Goal: Task Accomplishment & Management: Complete application form

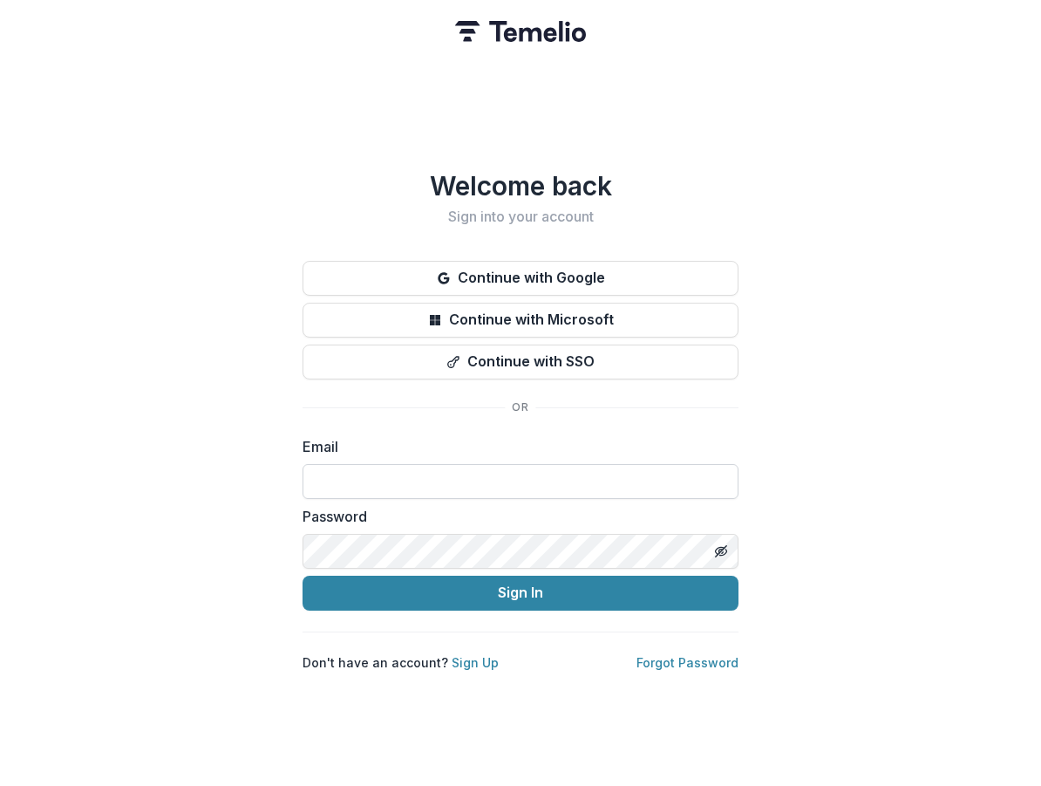
click at [324, 477] on input at bounding box center [521, 481] width 436 height 35
click at [360, 485] on input at bounding box center [521, 481] width 436 height 35
type input "**********"
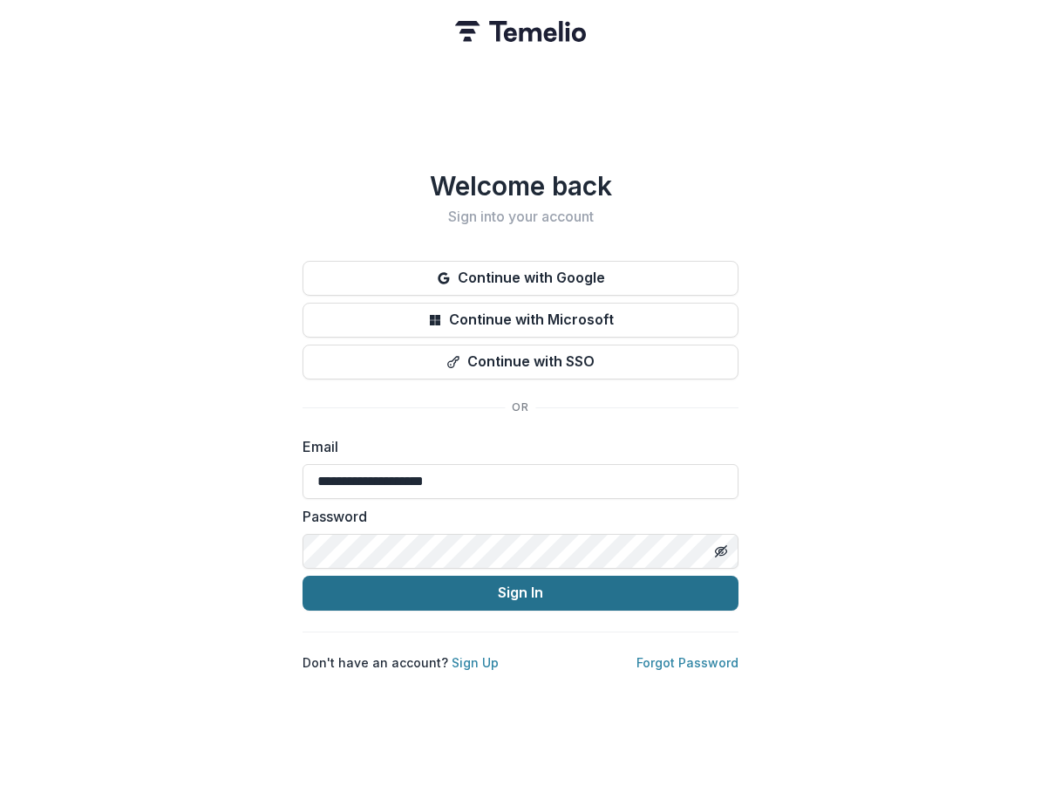
click at [428, 589] on button "Sign In" at bounding box center [521, 593] width 436 height 35
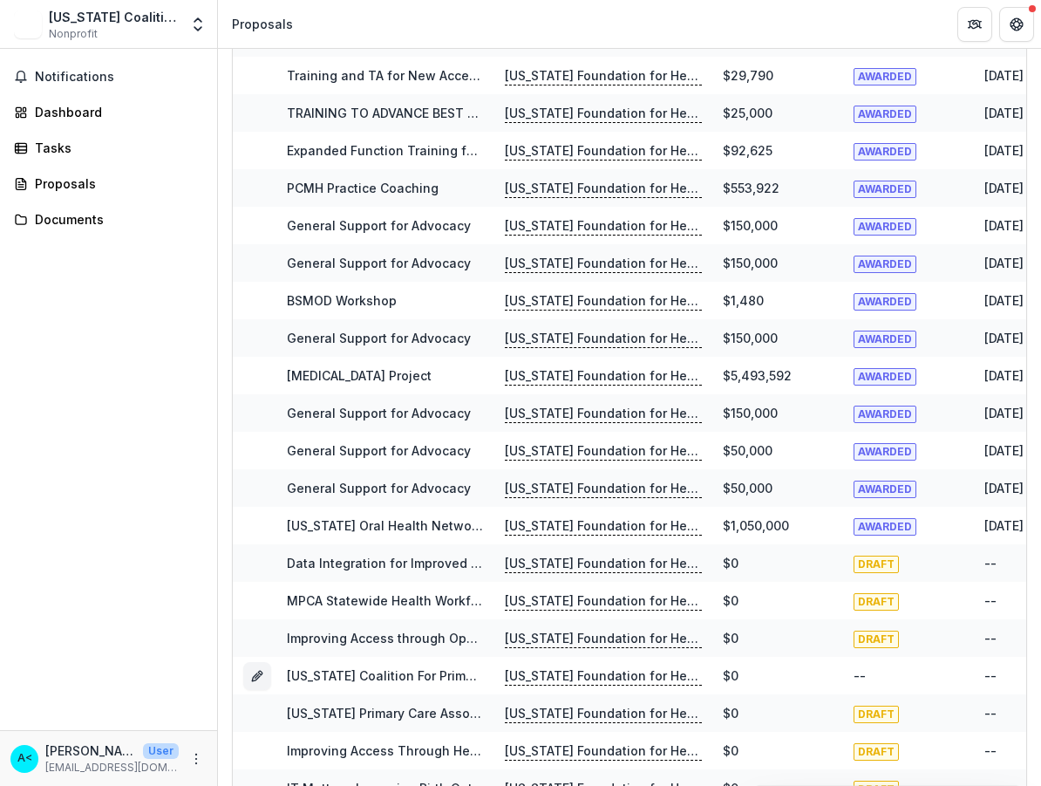
scroll to position [523, 0]
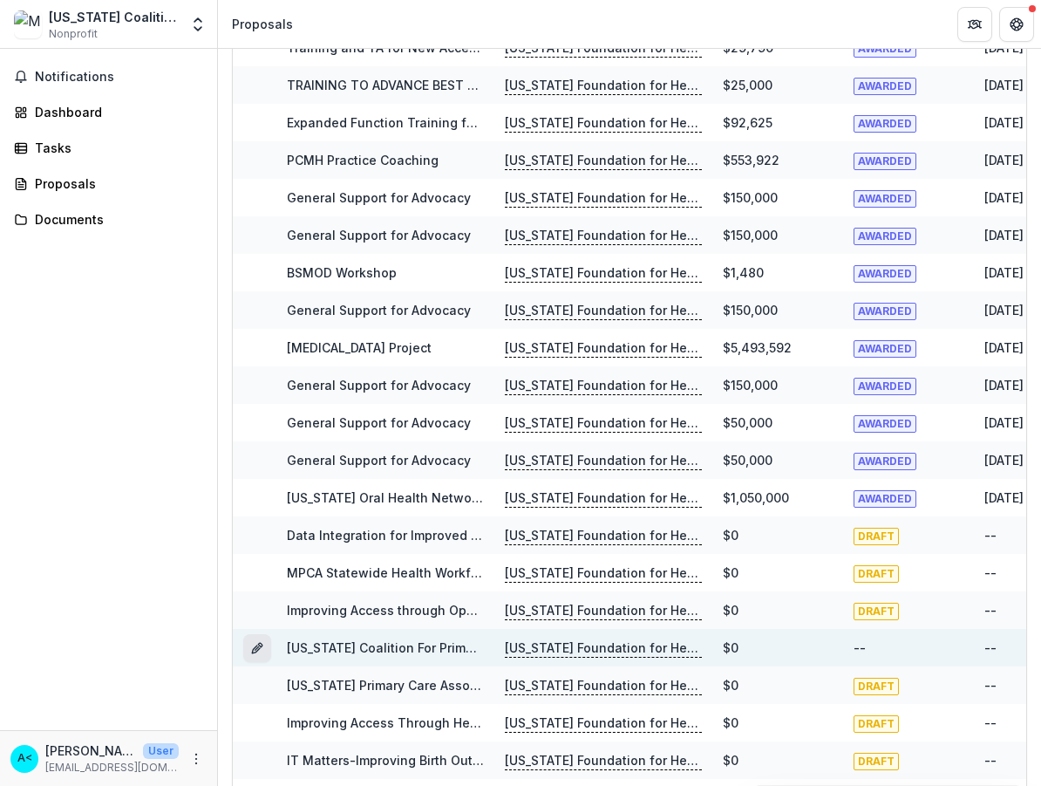
click at [257, 649] on icon "Grant 9c8058de-97dc-45c1-92a1-db1e9b17135d" at bounding box center [257, 648] width 14 height 14
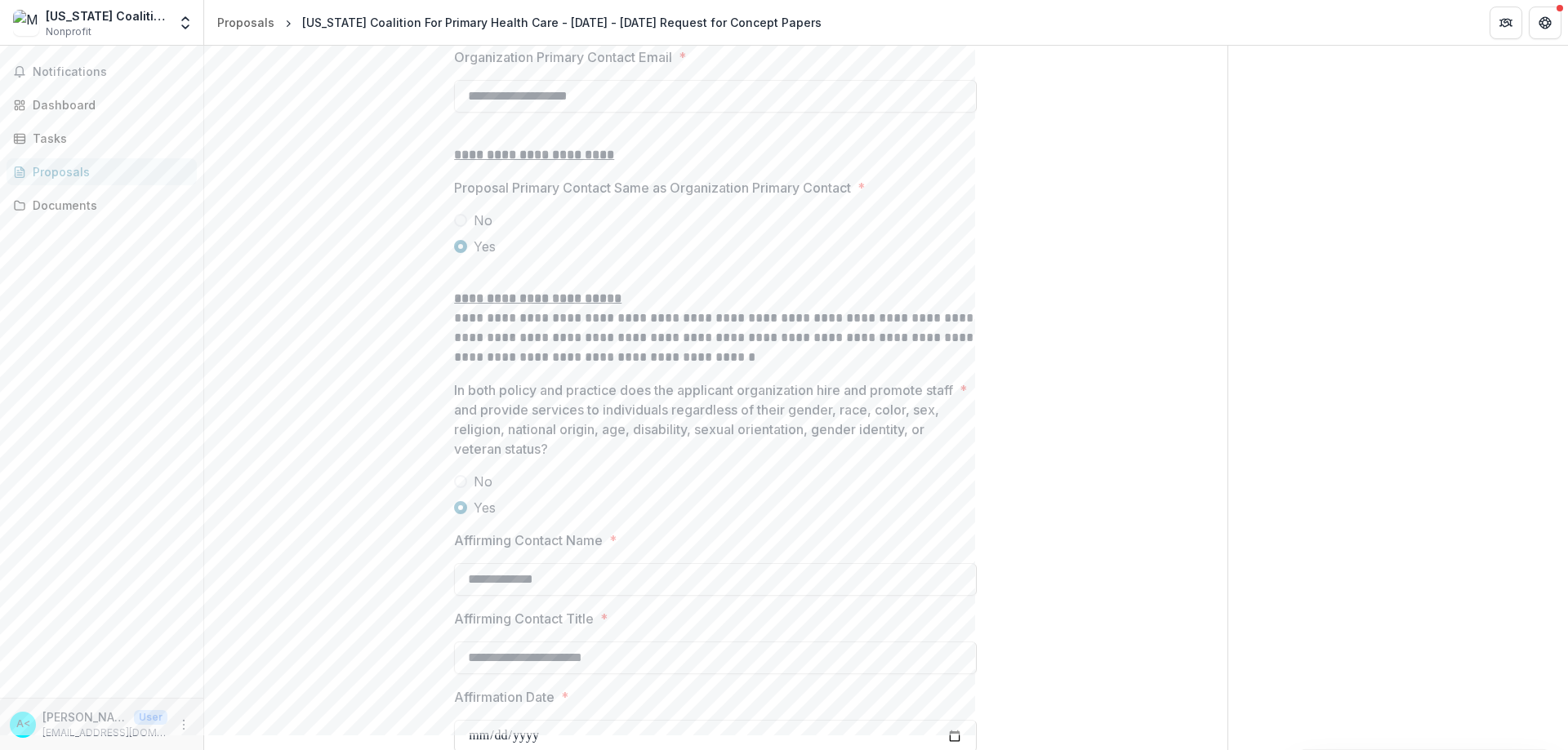
scroll to position [2081, 0]
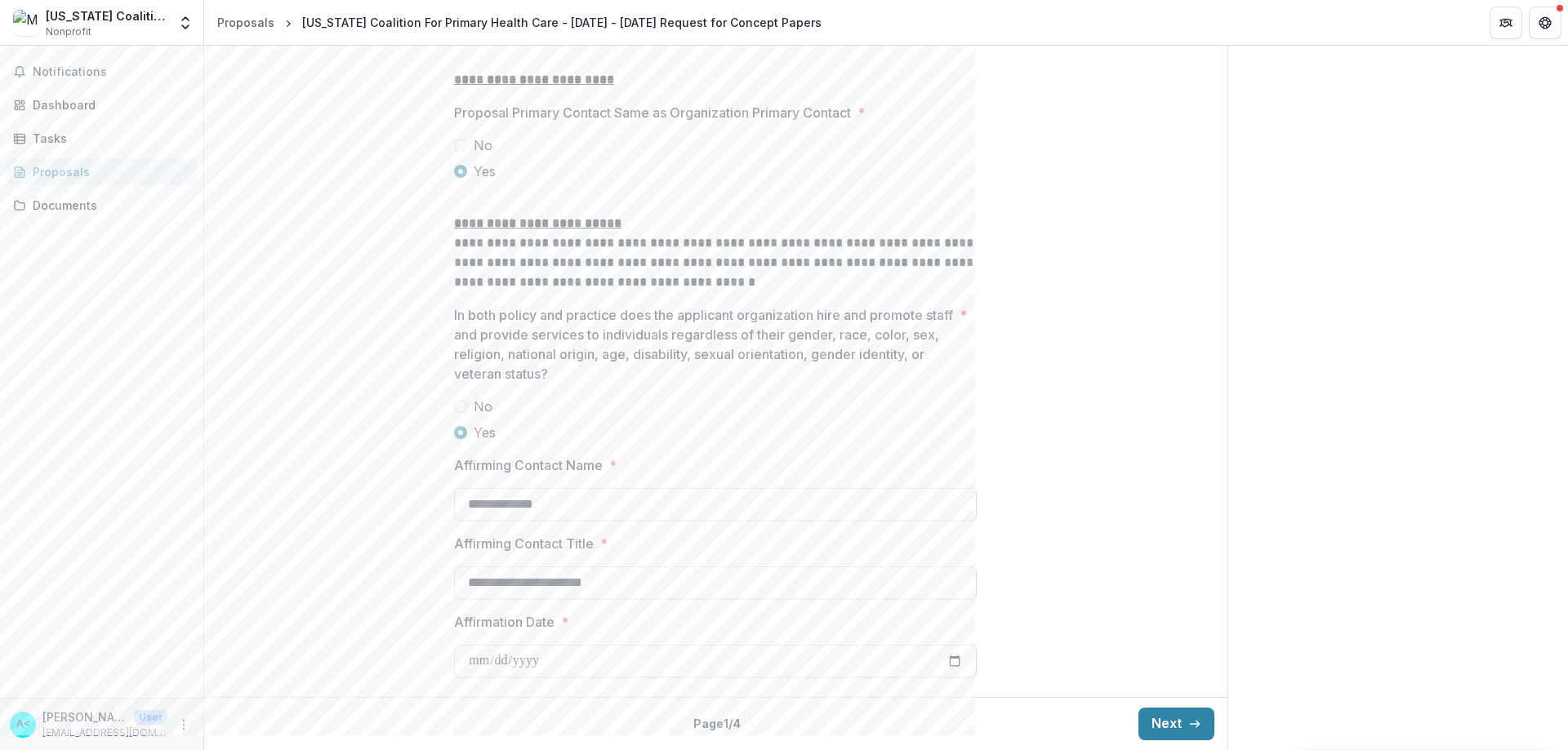
click at [974, 719] on button "Next" at bounding box center [1176, 724] width 76 height 33
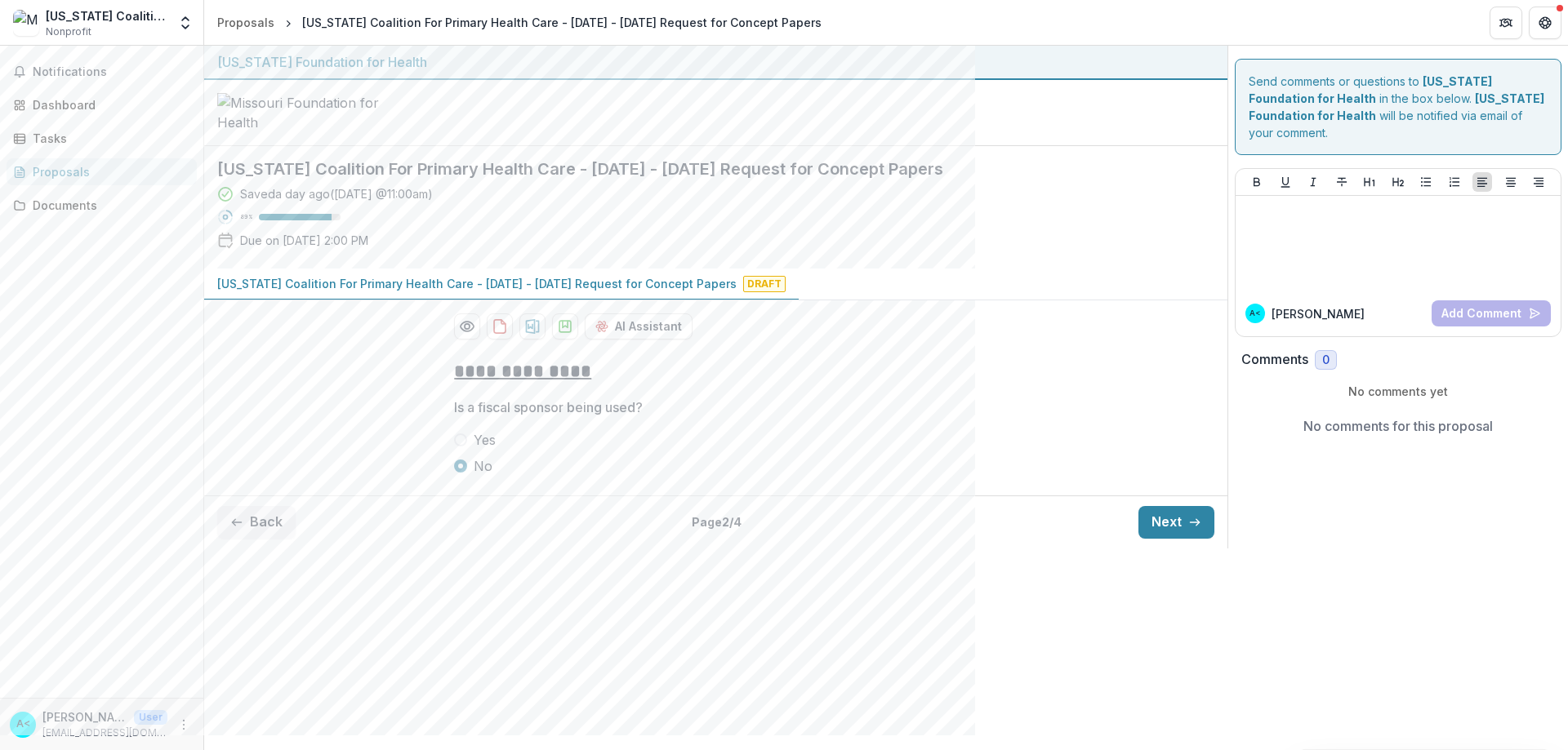
scroll to position [0, 0]
click at [974, 539] on button "Next" at bounding box center [1176, 522] width 76 height 33
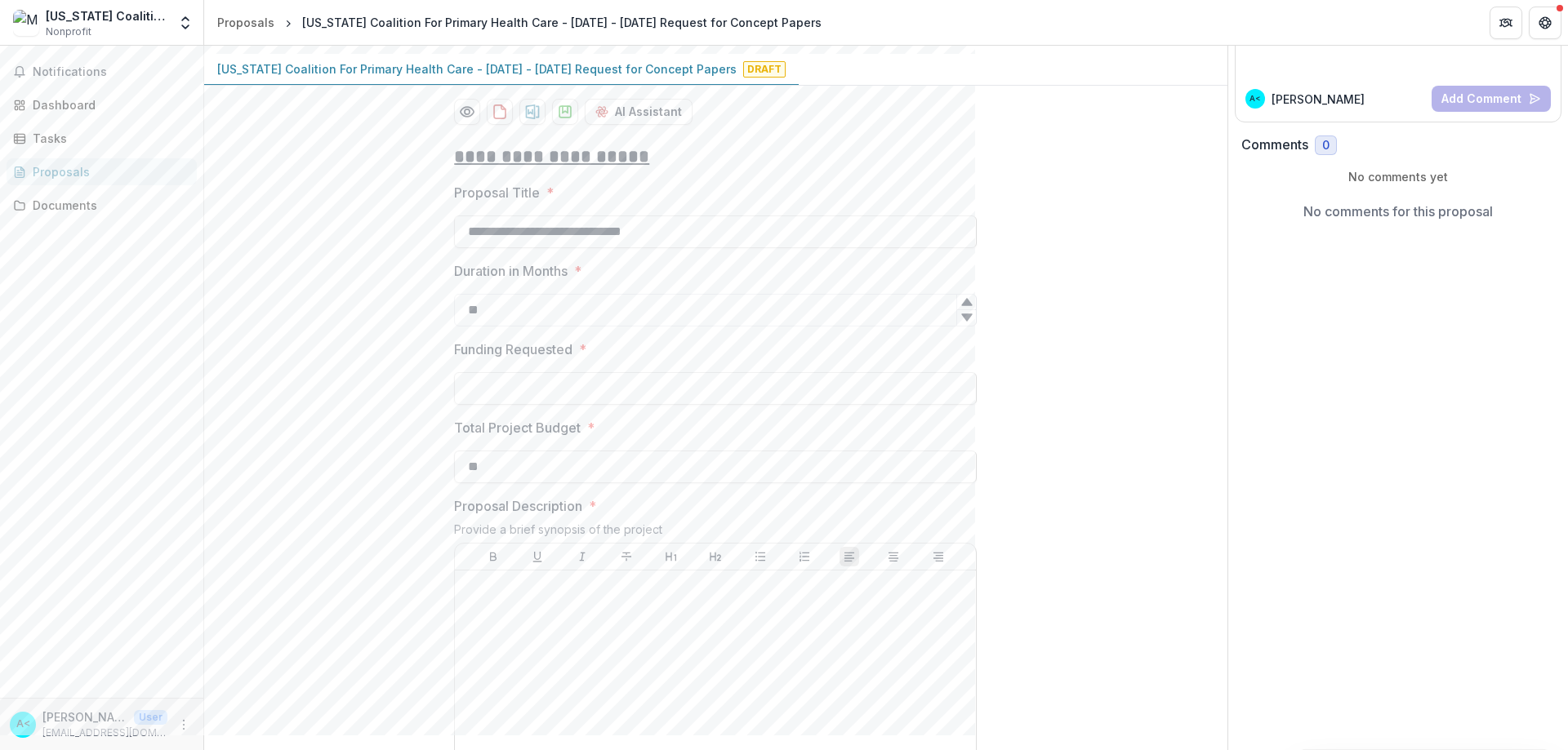
scroll to position [245, 0]
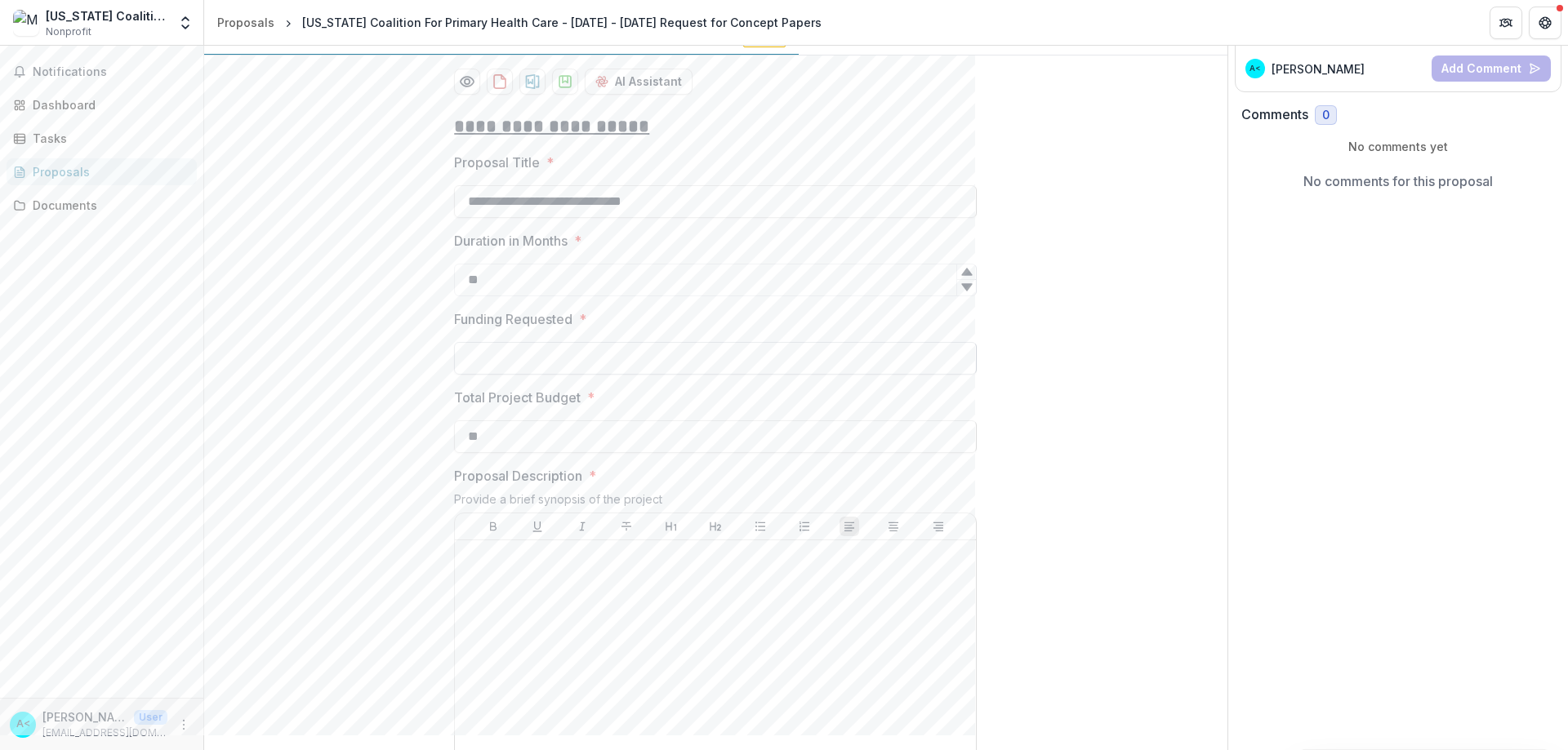
click at [492, 375] on input "Funding Requested *" at bounding box center [716, 358] width 523 height 33
drag, startPoint x: 513, startPoint y: 482, endPoint x: 451, endPoint y: 483, distance: 62.0
type input "**********"
drag, startPoint x: 514, startPoint y: 566, endPoint x: 422, endPoint y: 564, distance: 92.0
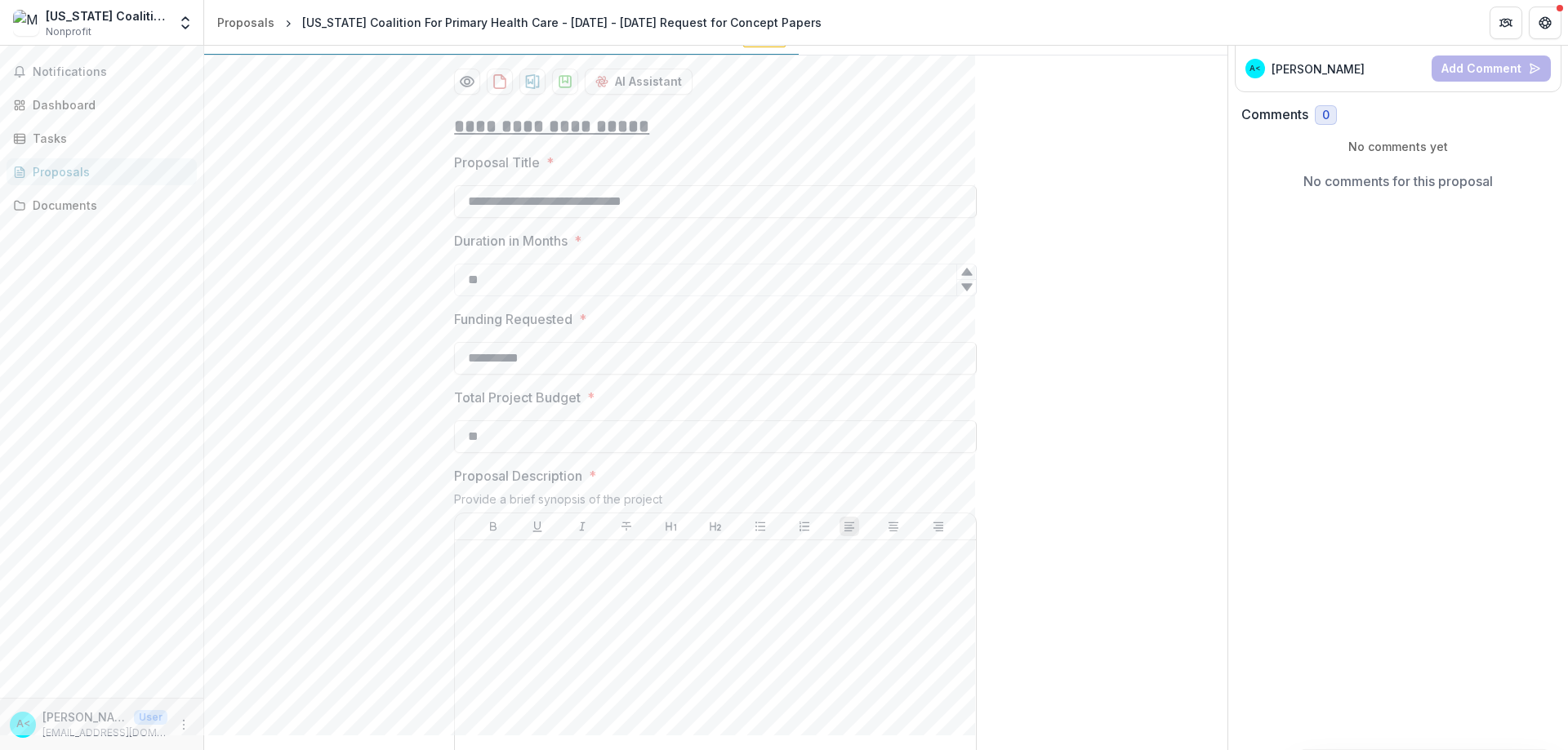
type input "*"
type input "**********"
click at [564, 708] on div at bounding box center [716, 669] width 508 height 245
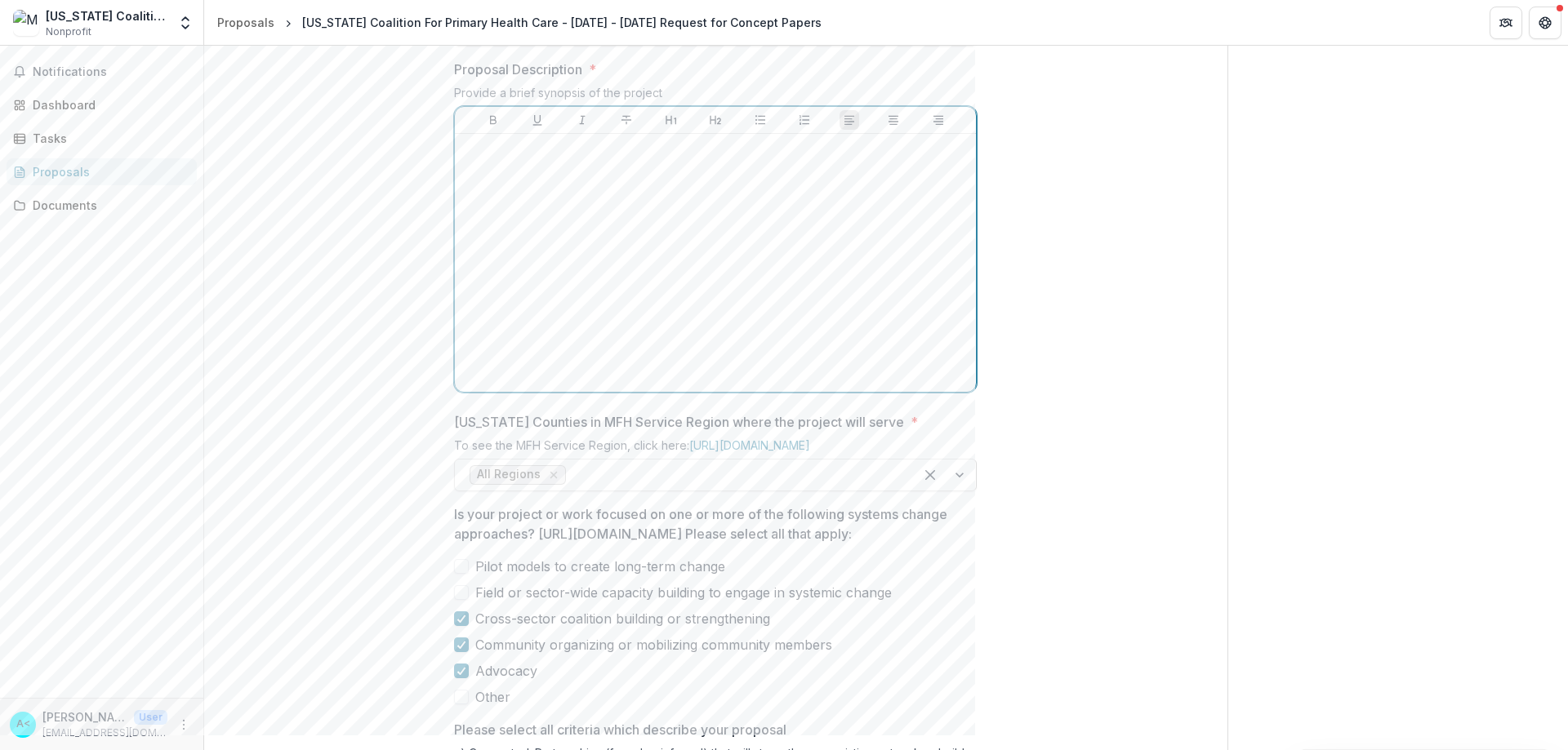
scroll to position [654, 0]
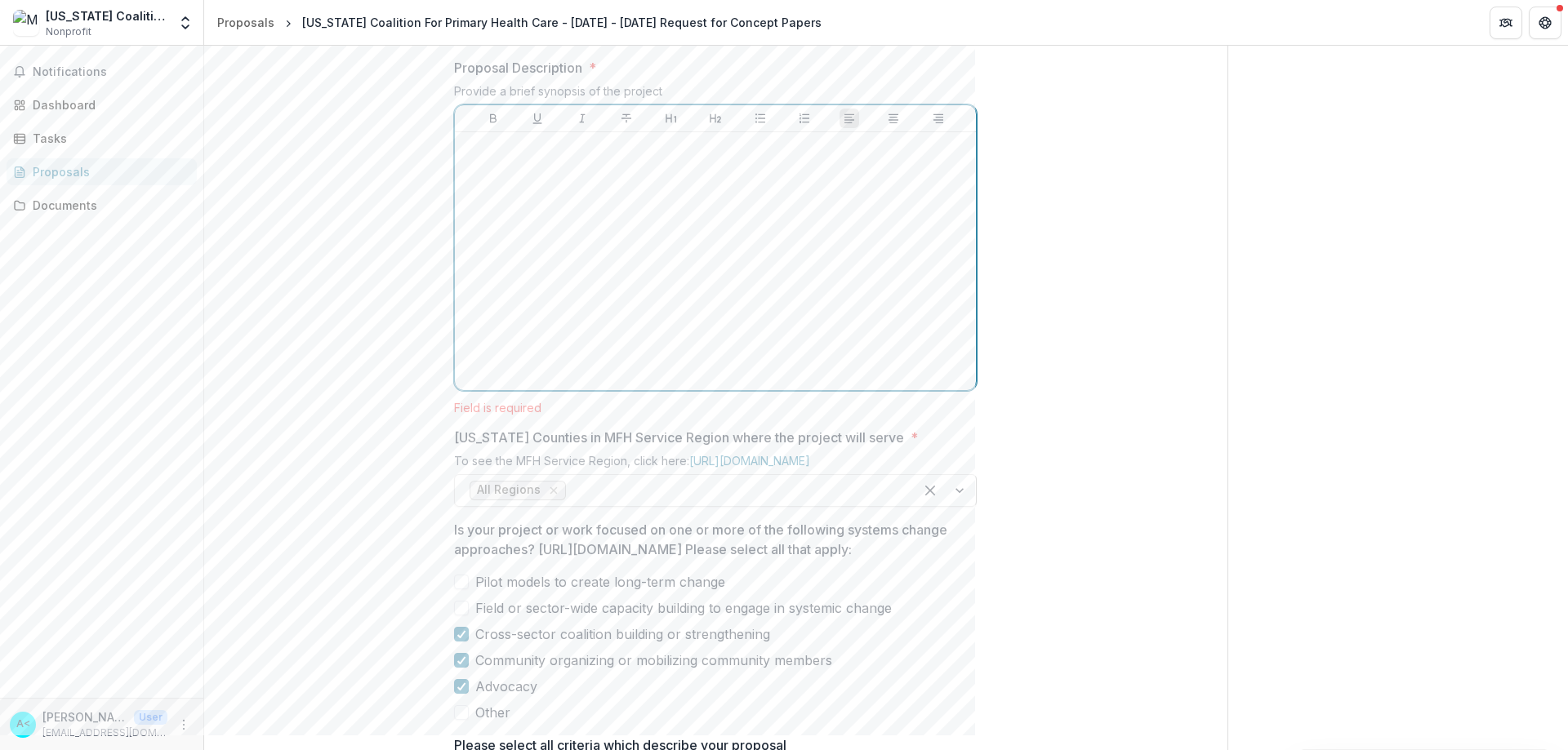
click at [688, 384] on div at bounding box center [716, 261] width 508 height 245
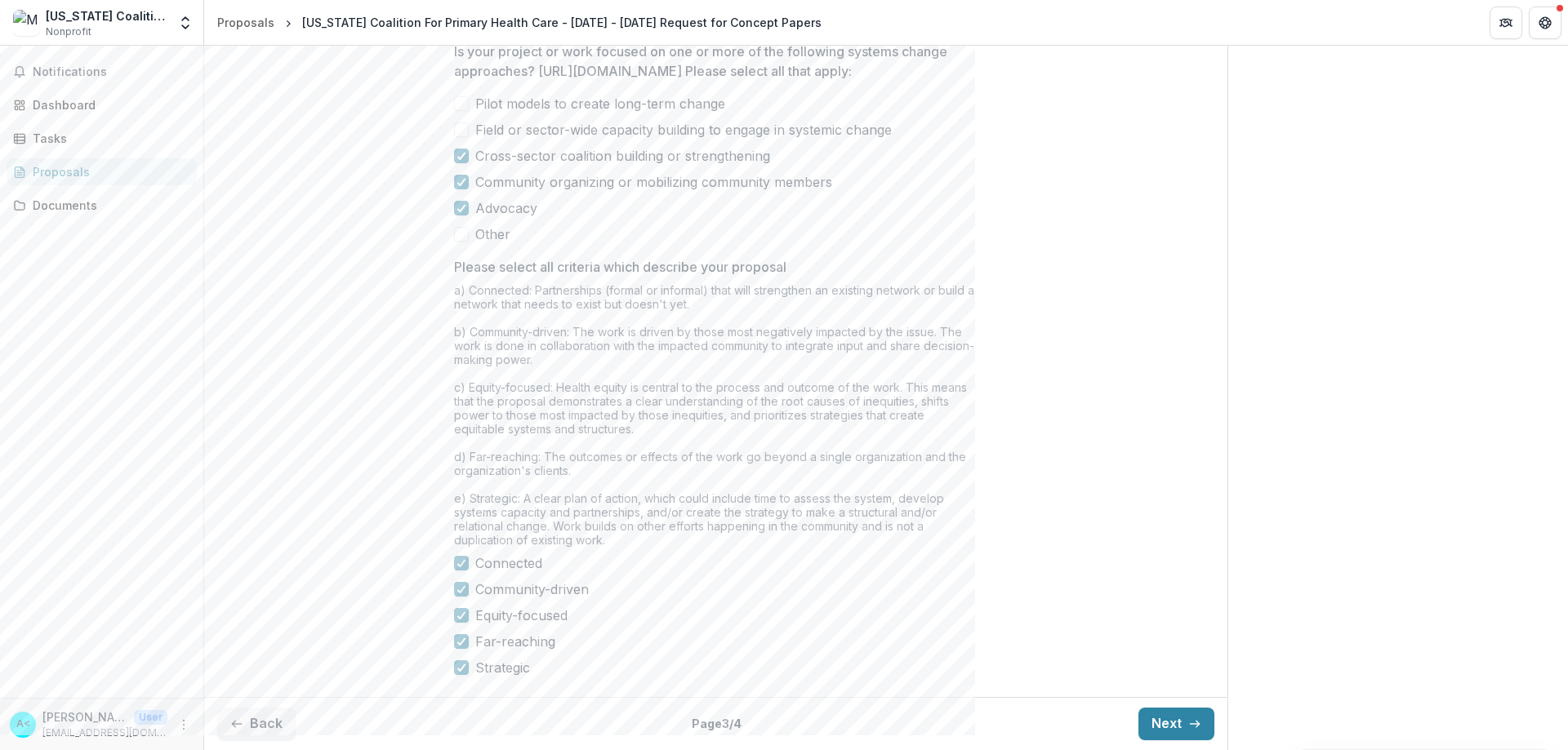
scroll to position [1317, 0]
click at [974, 715] on button "Next" at bounding box center [1176, 724] width 76 height 33
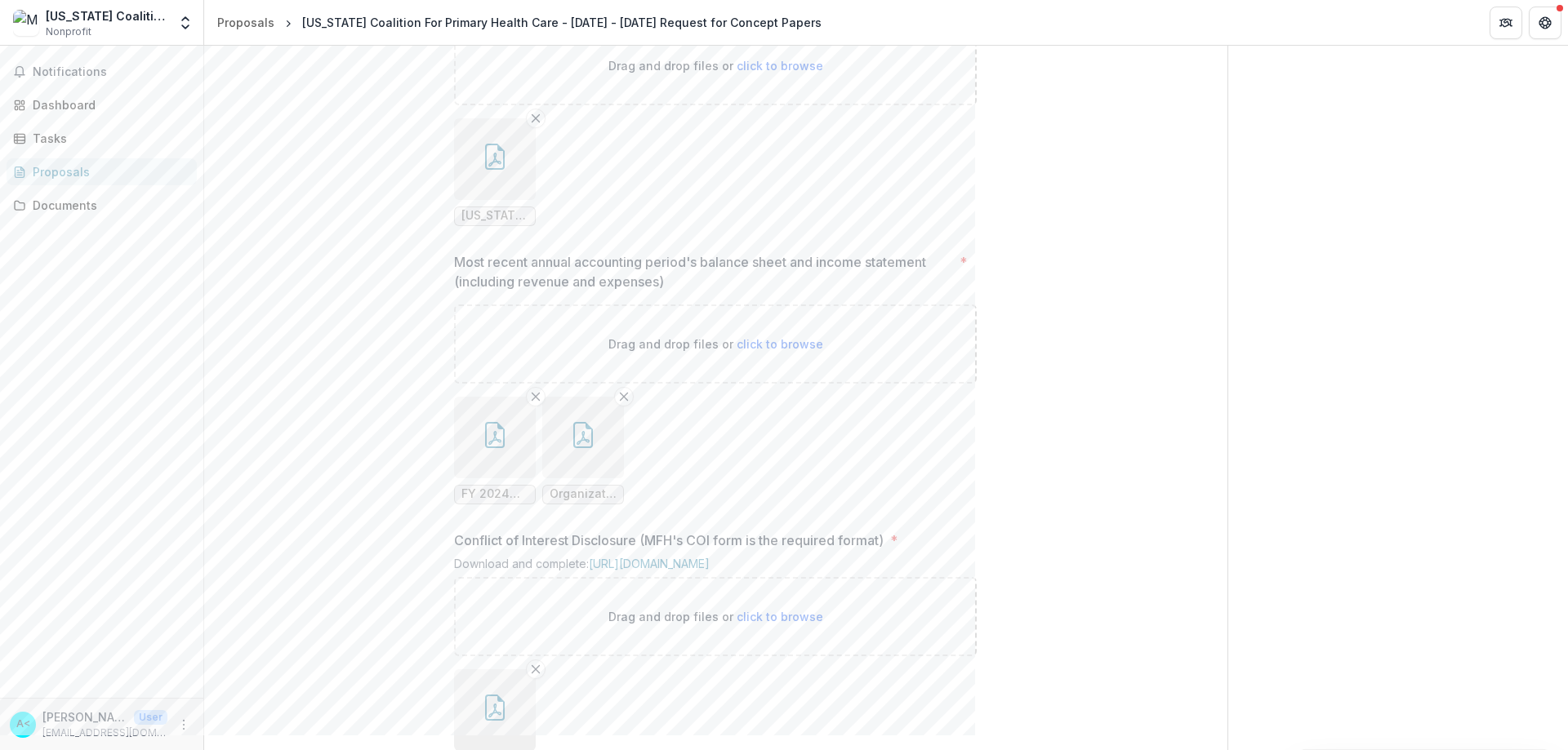
scroll to position [1734, 0]
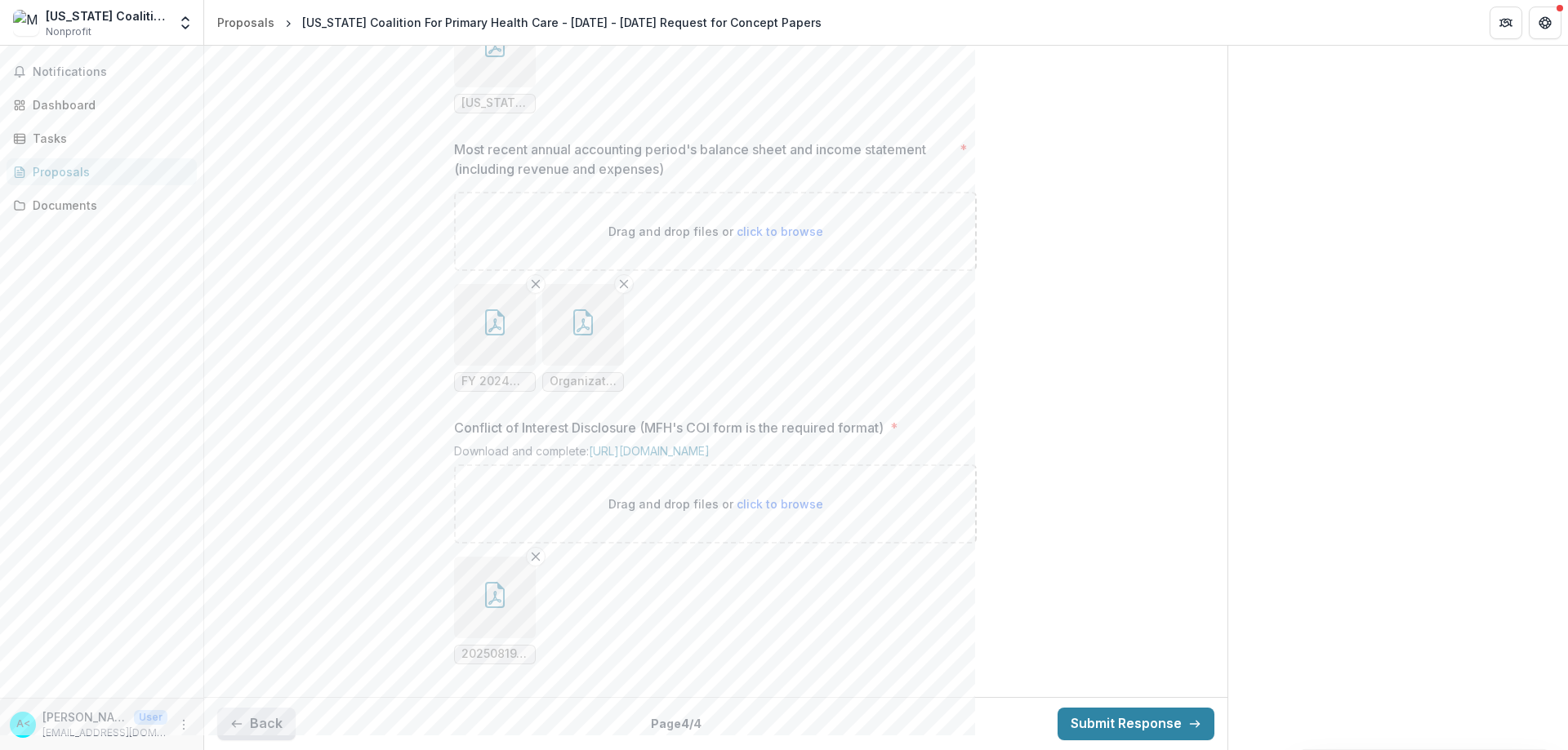
click at [257, 727] on button "Back" at bounding box center [257, 724] width 79 height 33
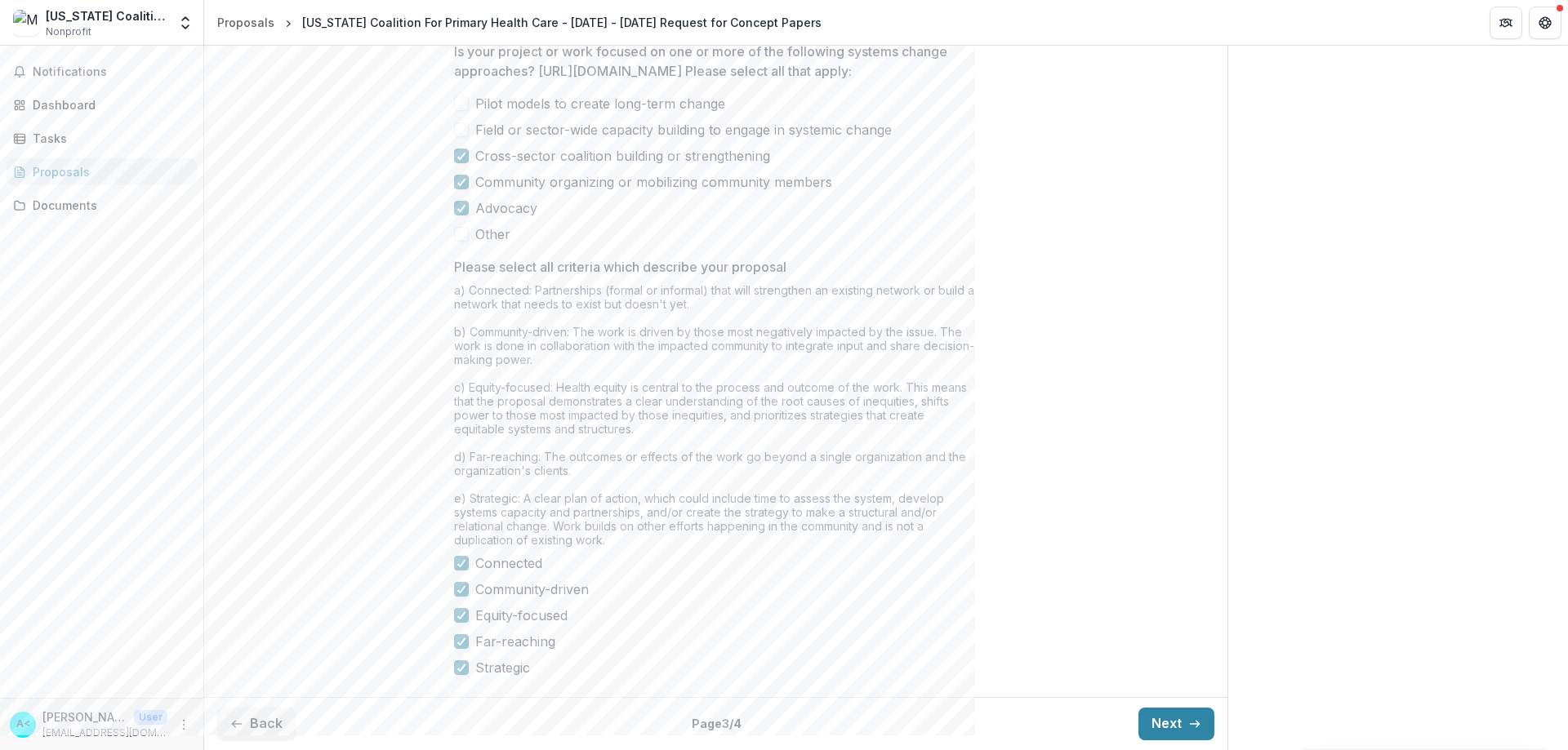
scroll to position [1301, 0]
click at [226, 726] on button "Back" at bounding box center [257, 724] width 79 height 33
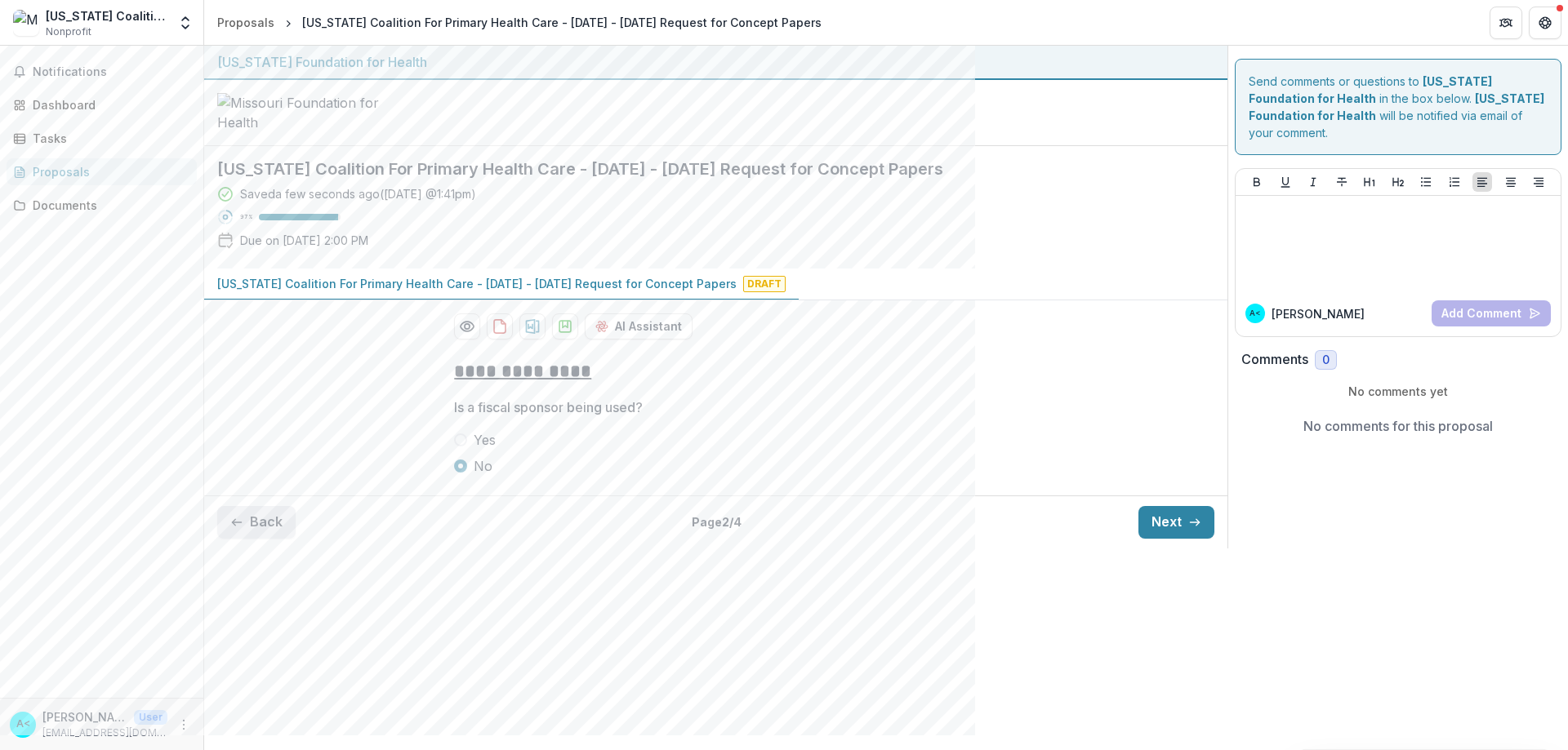
scroll to position [0, 0]
click at [262, 539] on button "Back" at bounding box center [257, 522] width 79 height 33
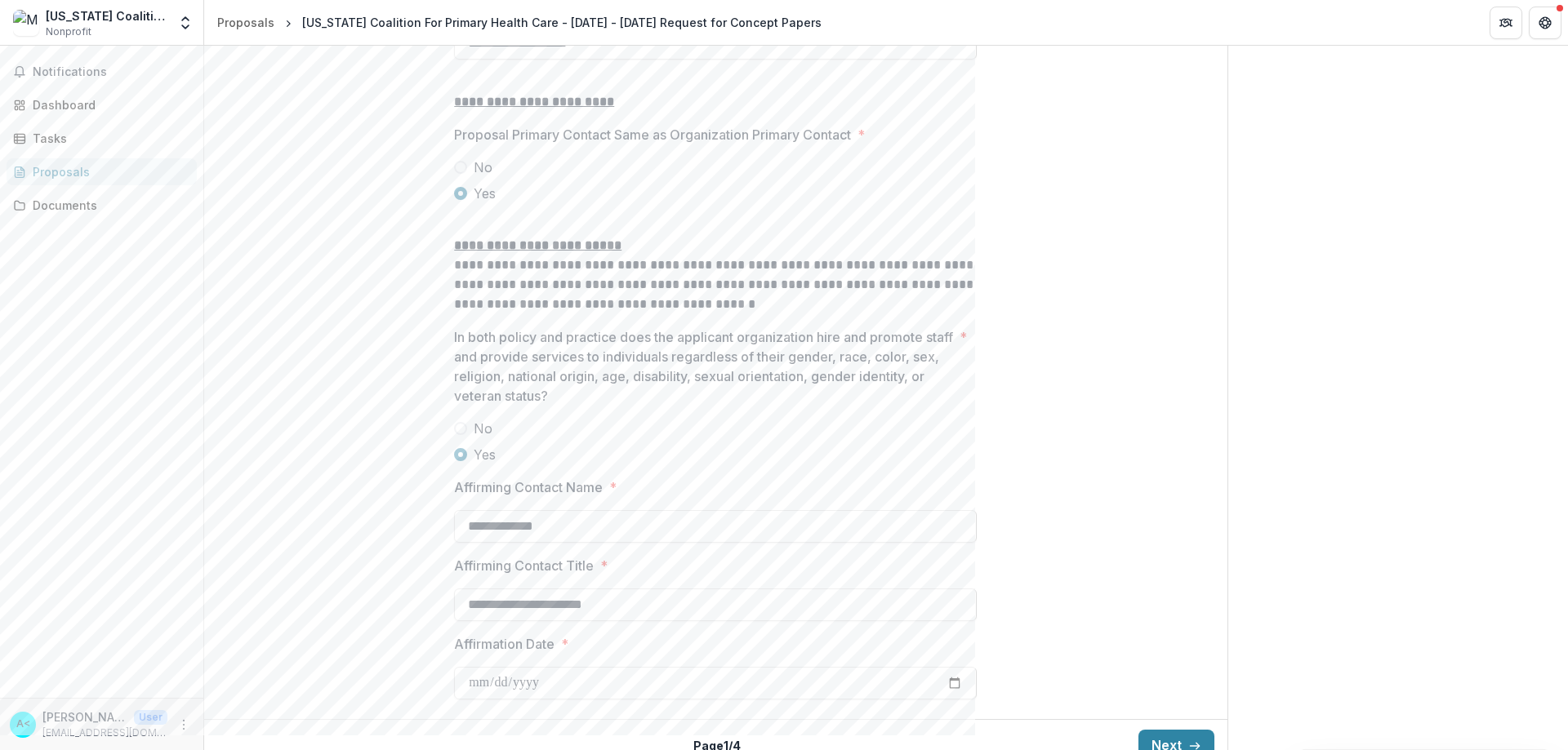
scroll to position [1917, 0]
